Goal: Check status: Check status

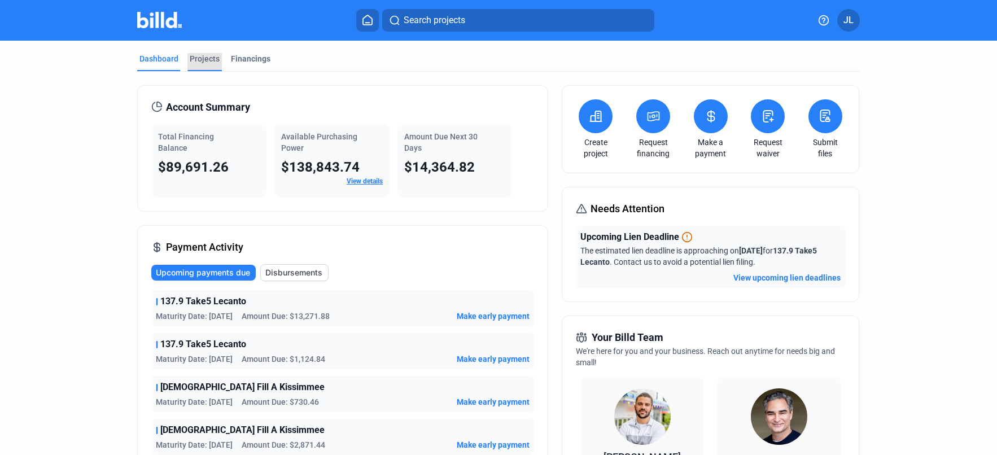
click at [210, 58] on div "Projects" at bounding box center [205, 58] width 30 height 11
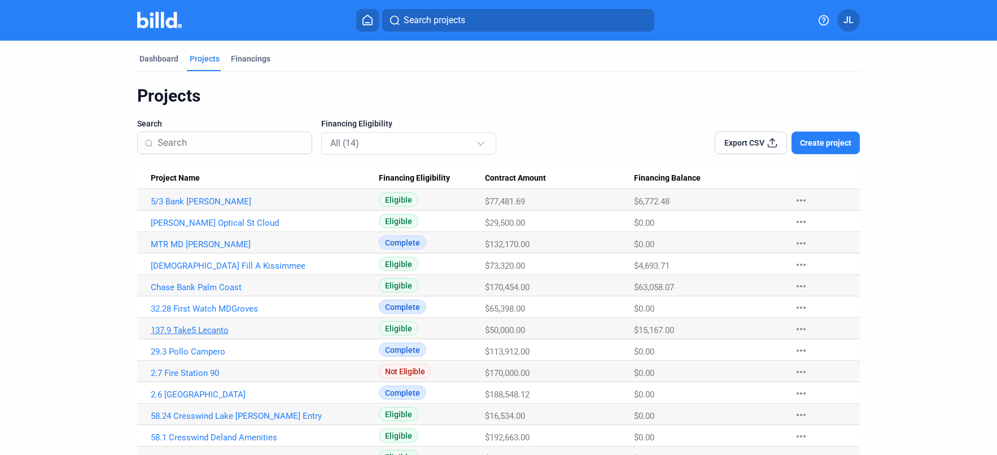
click at [209, 332] on link "137.9 Take5 Lecanto" at bounding box center [265, 330] width 228 height 10
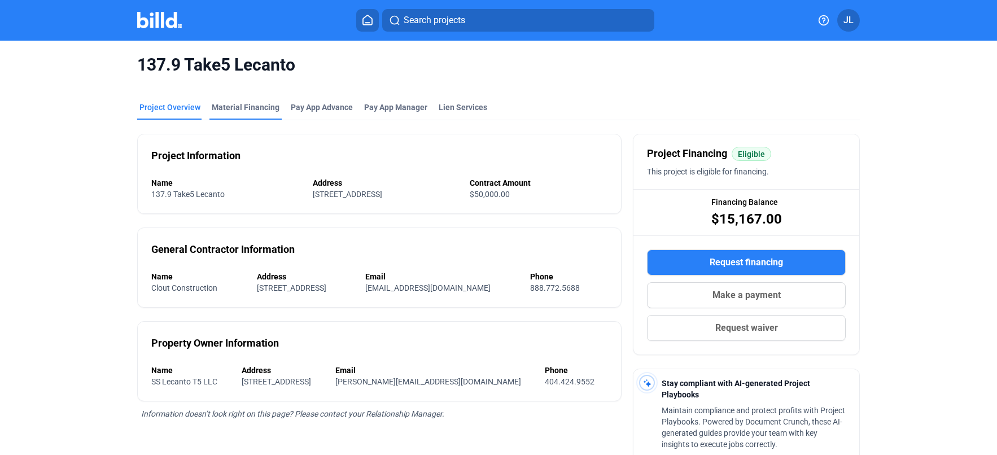
click at [232, 104] on div "Material Financing" at bounding box center [246, 107] width 68 height 11
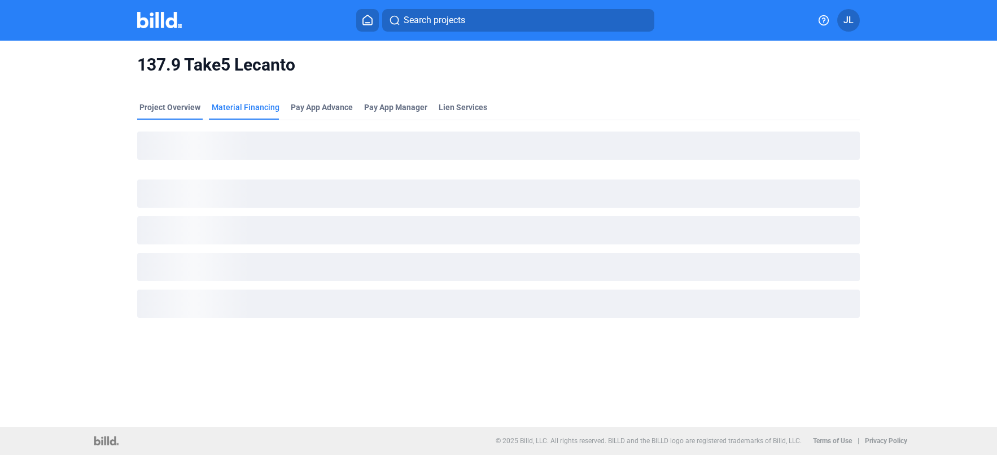
click at [177, 107] on div "Project Overview" at bounding box center [169, 107] width 61 height 11
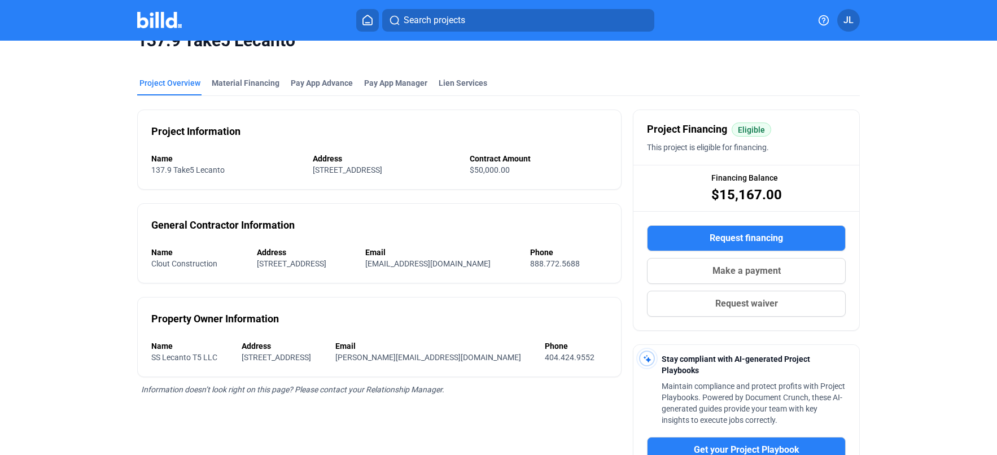
scroll to position [27, 0]
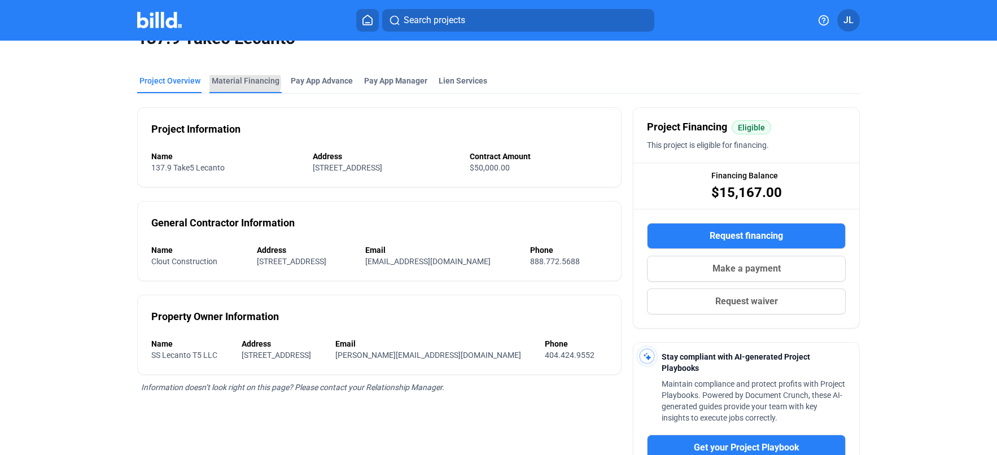
drag, startPoint x: 235, startPoint y: 82, endPoint x: 257, endPoint y: 114, distance: 38.8
click at [235, 82] on div "Material Financing" at bounding box center [246, 80] width 68 height 11
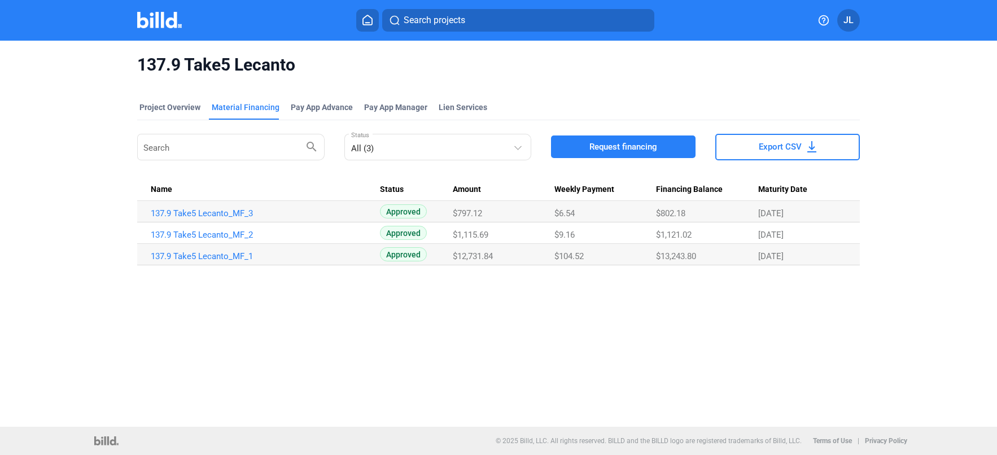
click at [141, 21] on img at bounding box center [159, 20] width 45 height 16
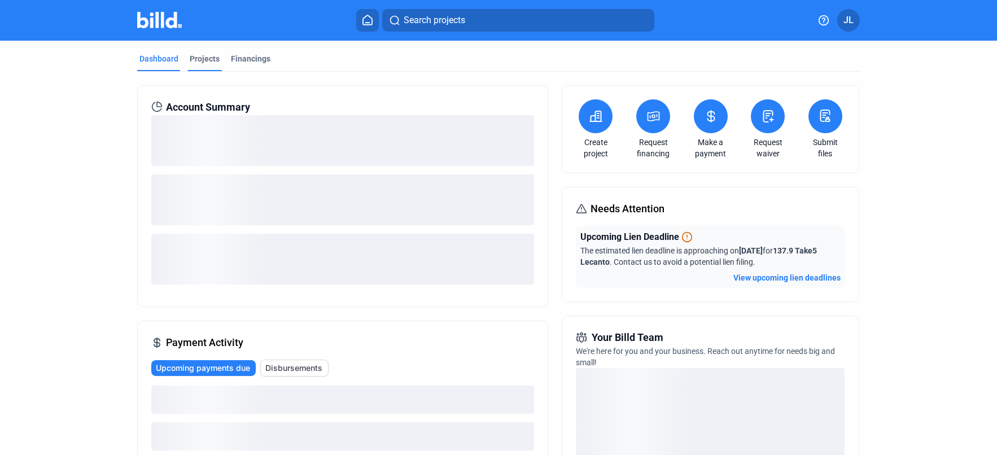
click at [198, 62] on div "Projects" at bounding box center [205, 58] width 30 height 11
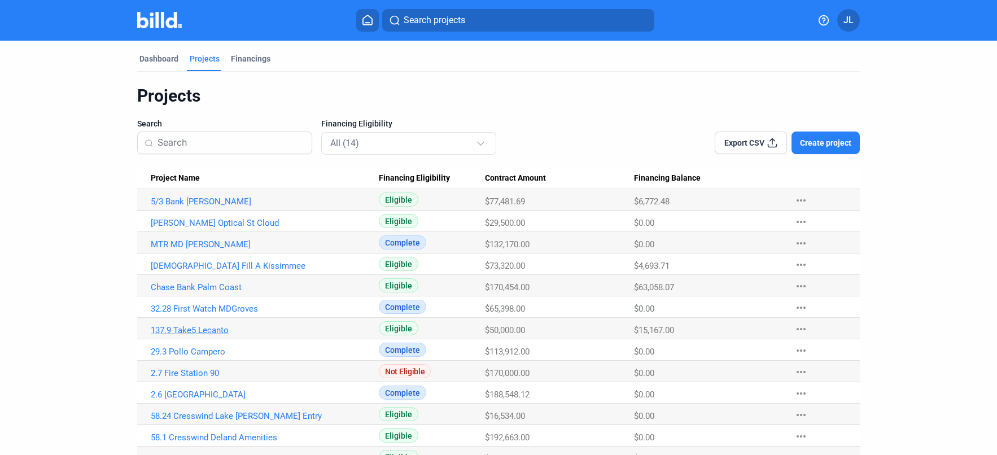
drag, startPoint x: 201, startPoint y: 330, endPoint x: 214, endPoint y: 325, distance: 13.7
click at [201, 330] on link "137.9 Take5 Lecanto" at bounding box center [265, 330] width 228 height 10
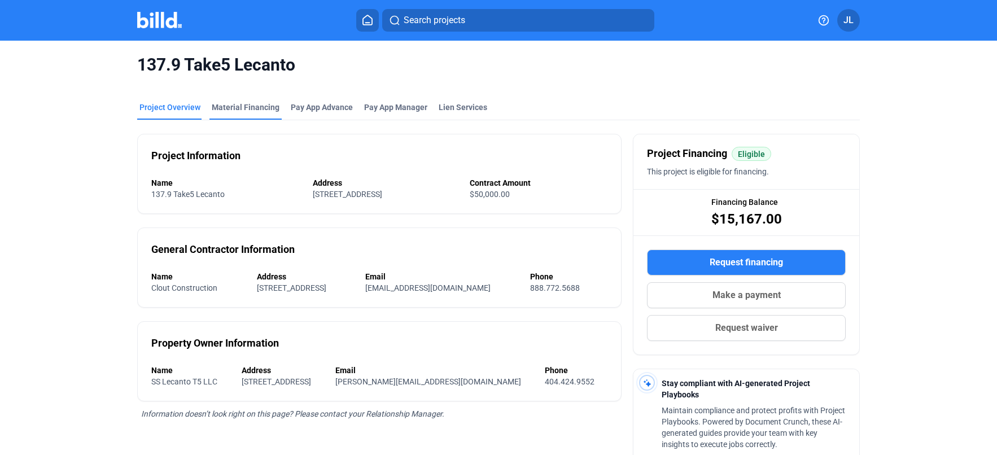
click at [259, 107] on div "Material Financing" at bounding box center [246, 107] width 68 height 11
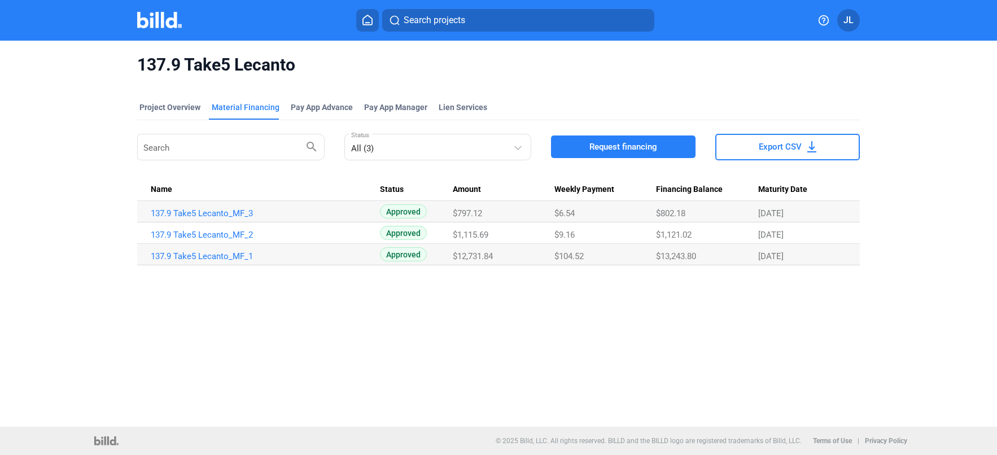
drag, startPoint x: 758, startPoint y: 260, endPoint x: 788, endPoint y: 257, distance: 30.0
click at [783, 257] on span "[DATE]" at bounding box center [770, 256] width 25 height 10
copy span "[DATE]"
click at [176, 21] on img at bounding box center [159, 20] width 45 height 16
